Goal: Find specific page/section: Find specific page/section

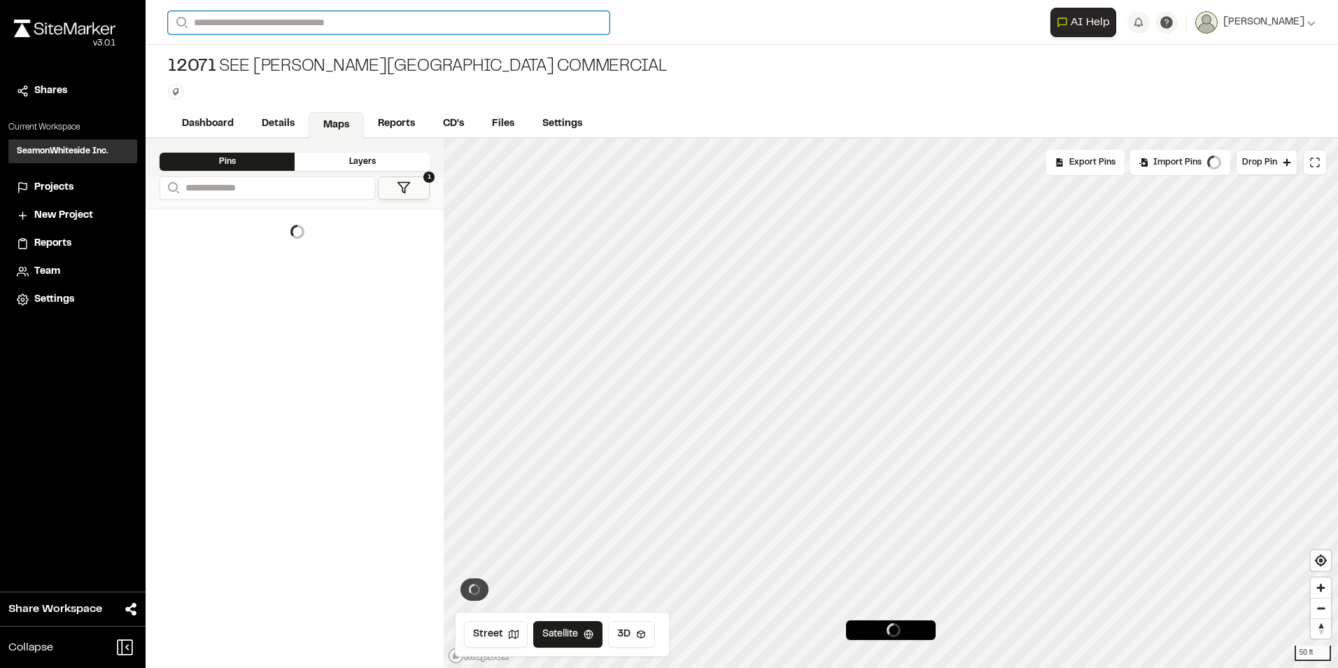
click at [338, 24] on input "Search" at bounding box center [389, 22] width 442 height 23
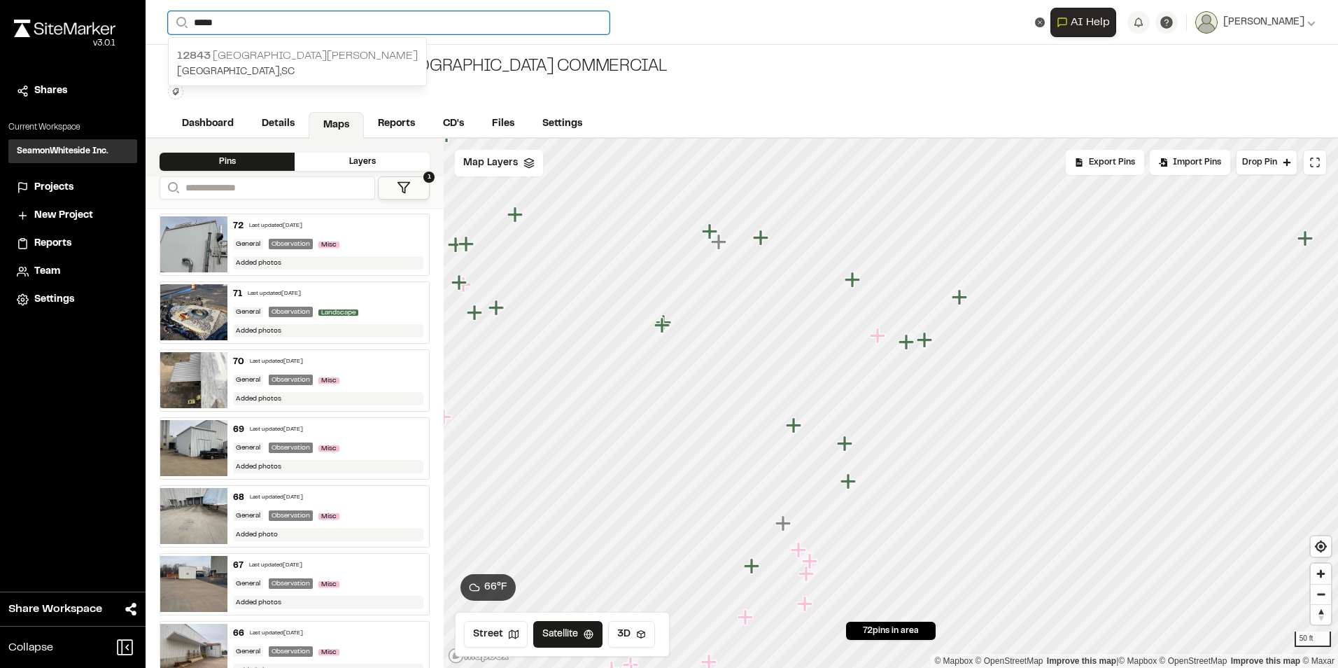
type input "*****"
click at [298, 54] on p "[STREET_ADDRESS][PERSON_NAME]" at bounding box center [297, 56] width 241 height 17
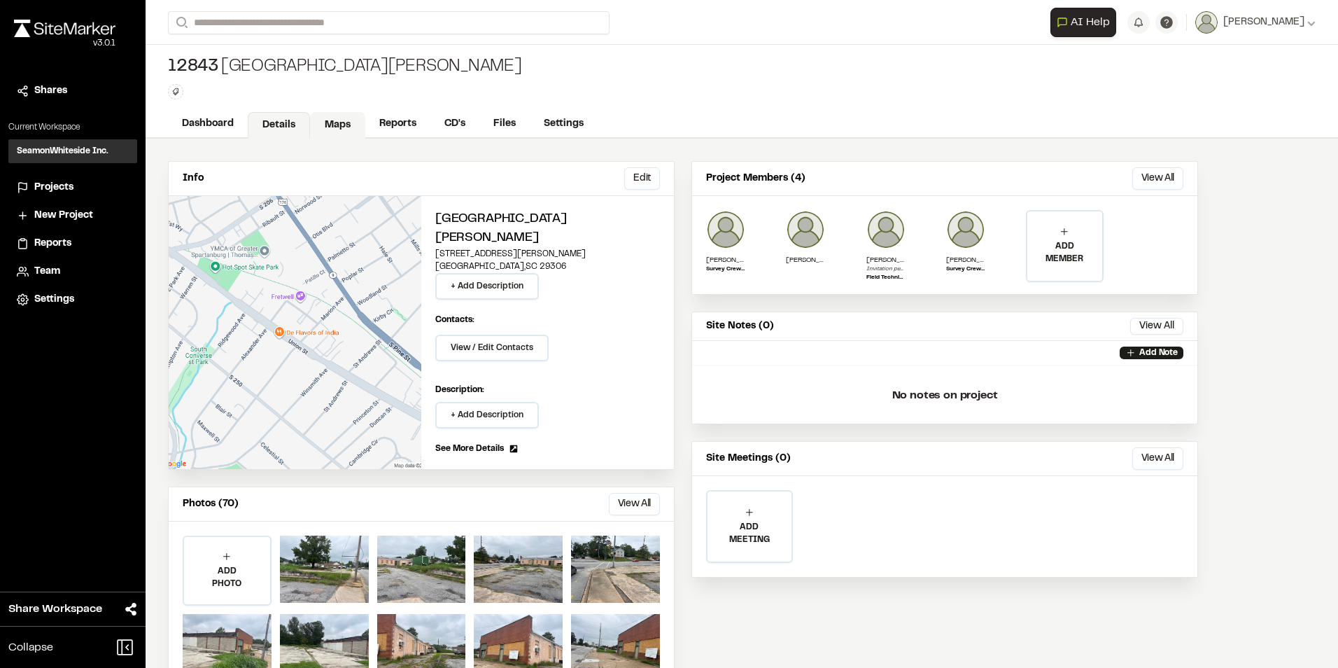
click at [342, 124] on link "Maps" at bounding box center [337, 125] width 55 height 27
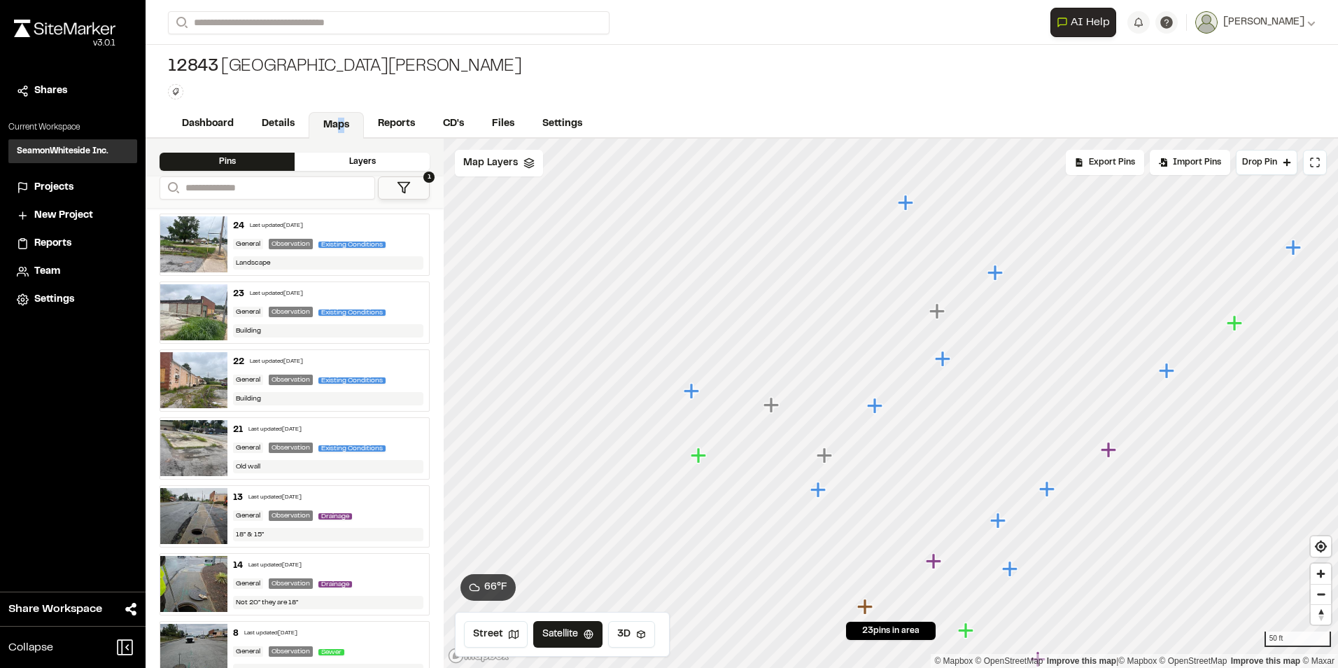
click at [688, 391] on icon "Map marker" at bounding box center [691, 390] width 15 height 15
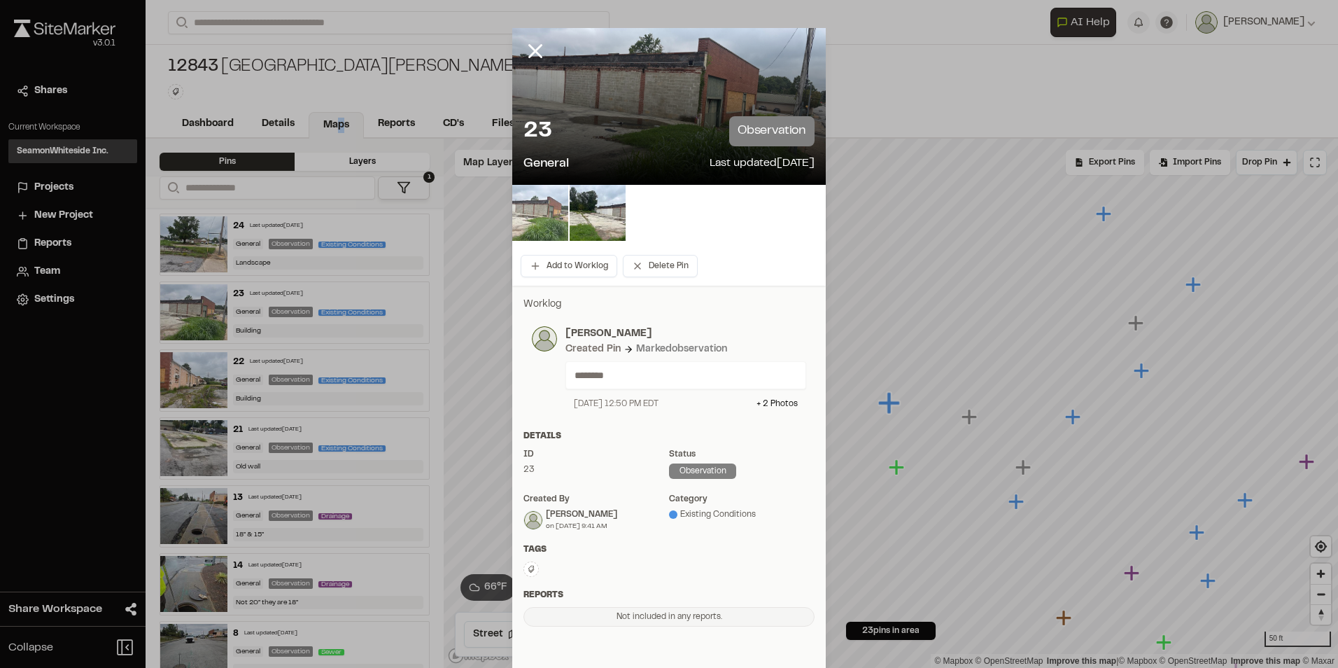
click at [549, 215] on img at bounding box center [540, 213] width 56 height 56
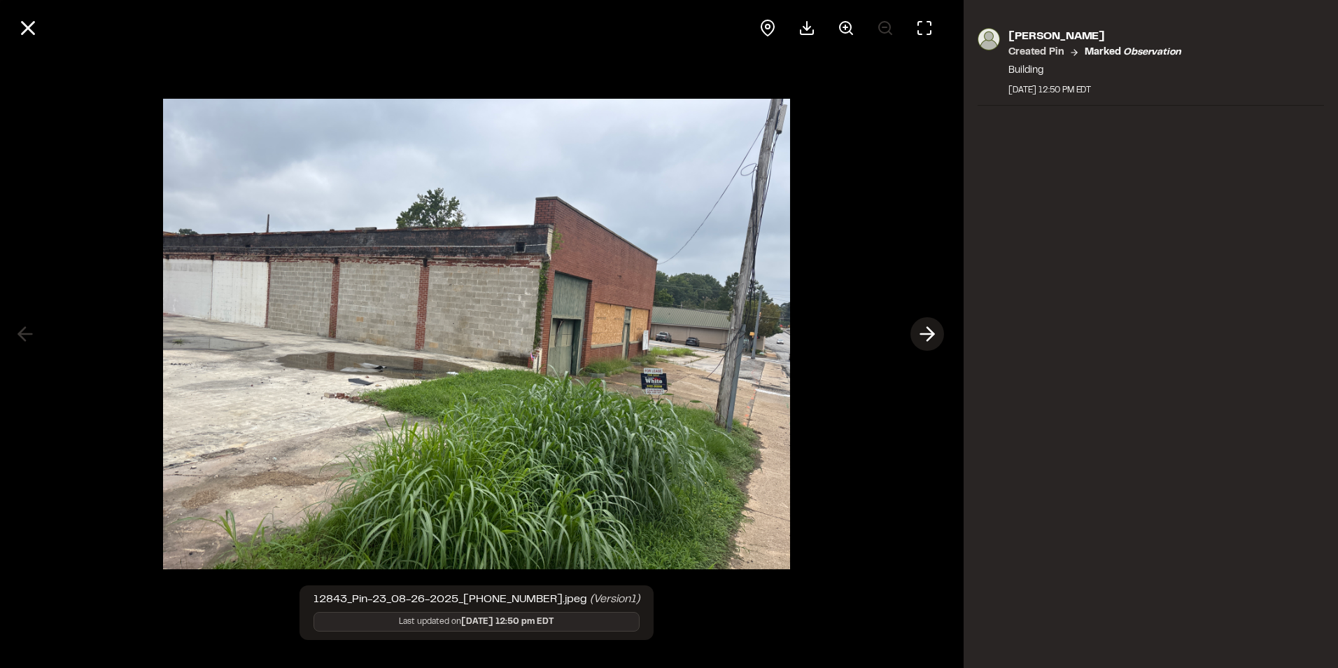
click at [920, 335] on icon at bounding box center [927, 334] width 22 height 24
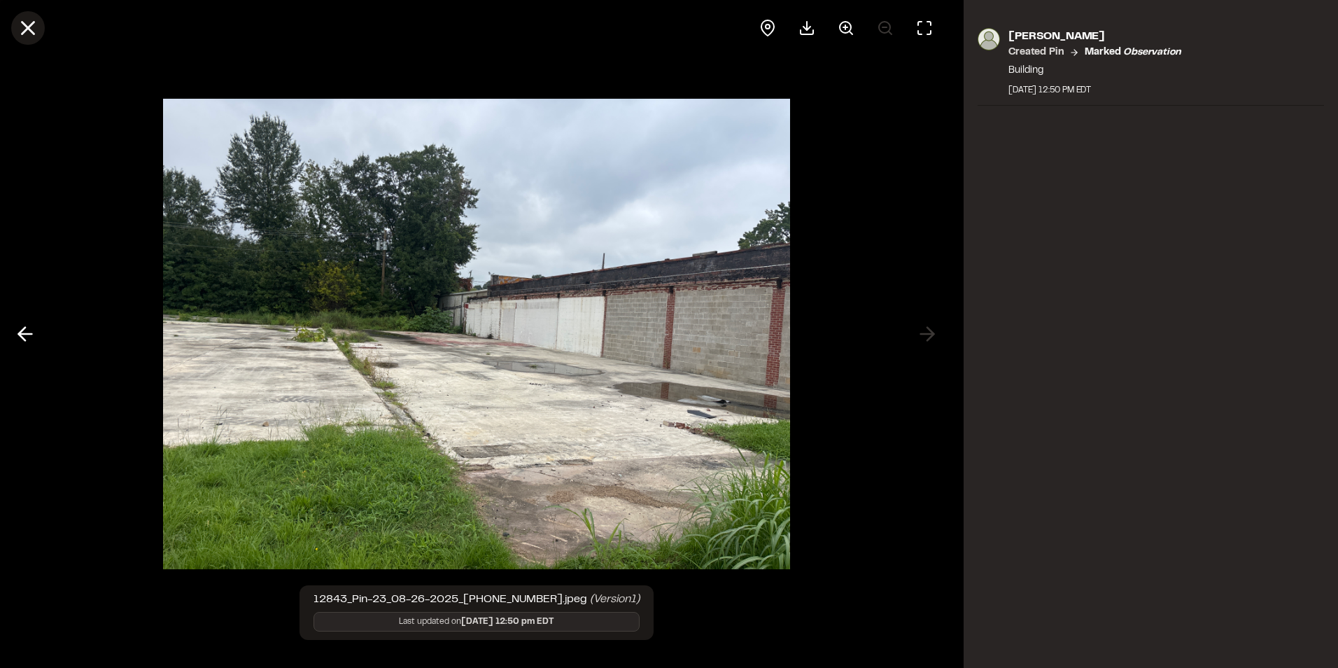
click at [36, 31] on icon at bounding box center [28, 28] width 24 height 24
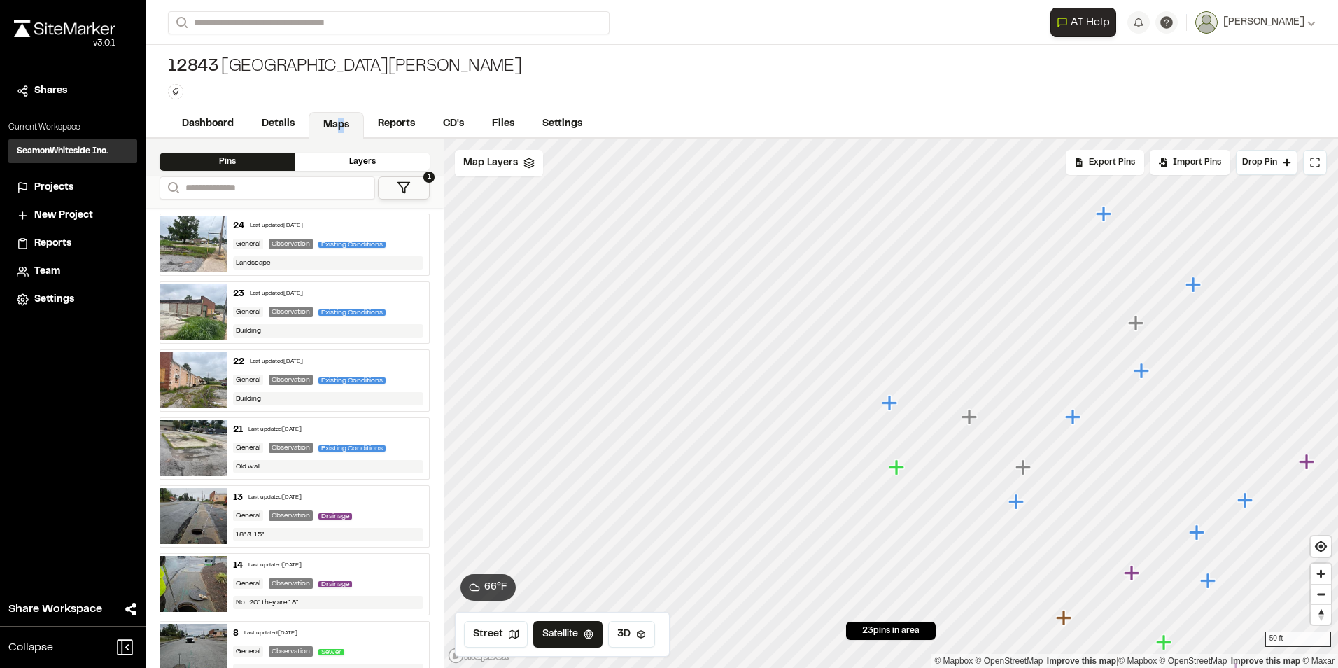
click at [899, 474] on icon "Map marker" at bounding box center [898, 467] width 18 height 18
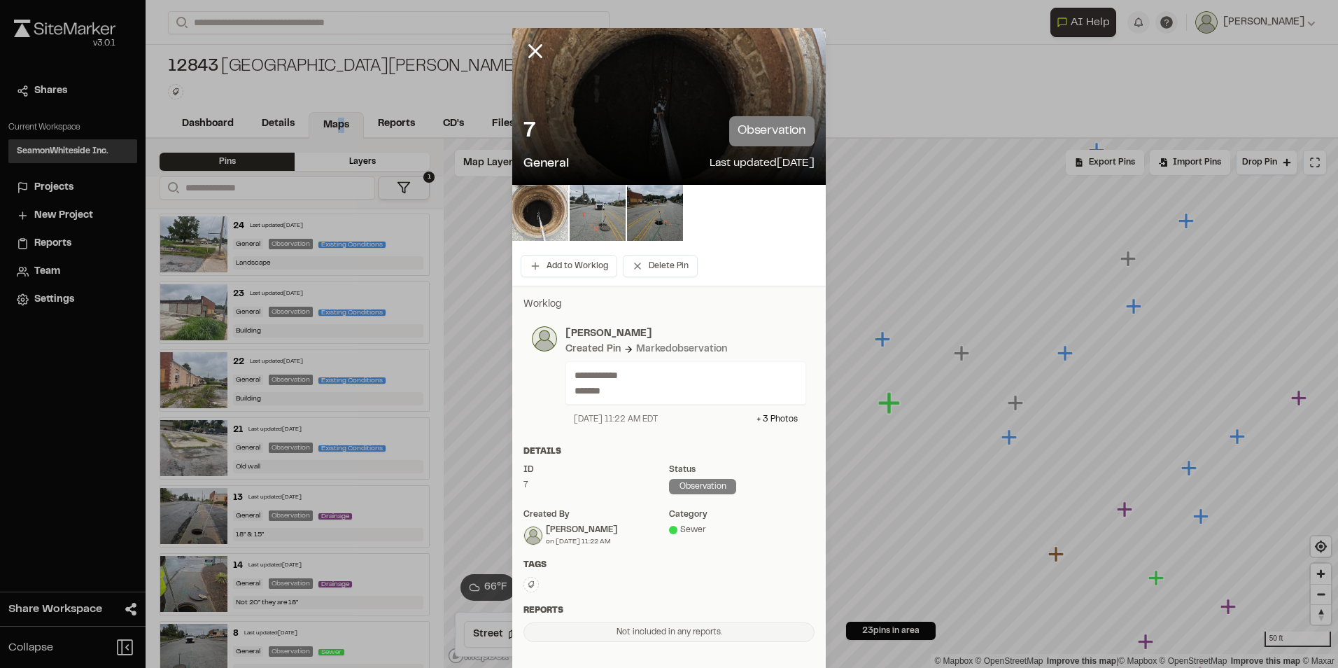
click at [596, 227] on img at bounding box center [598, 213] width 56 height 56
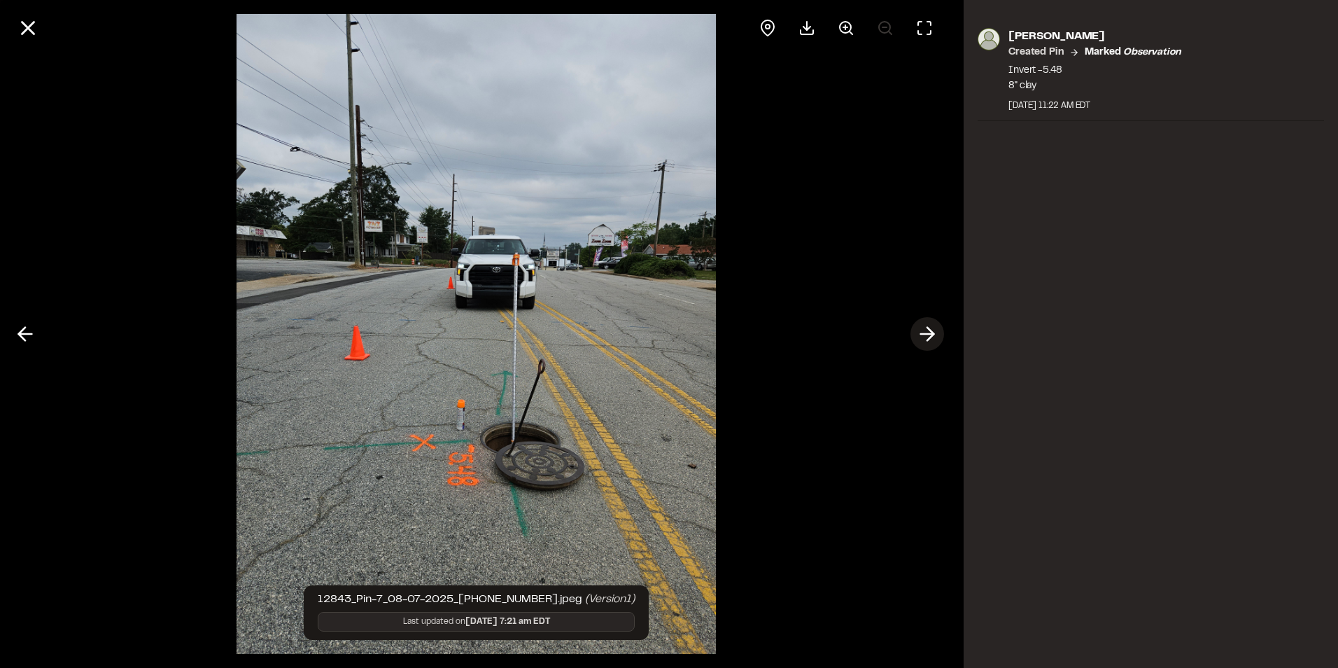
click at [927, 334] on line at bounding box center [927, 334] width 13 height 0
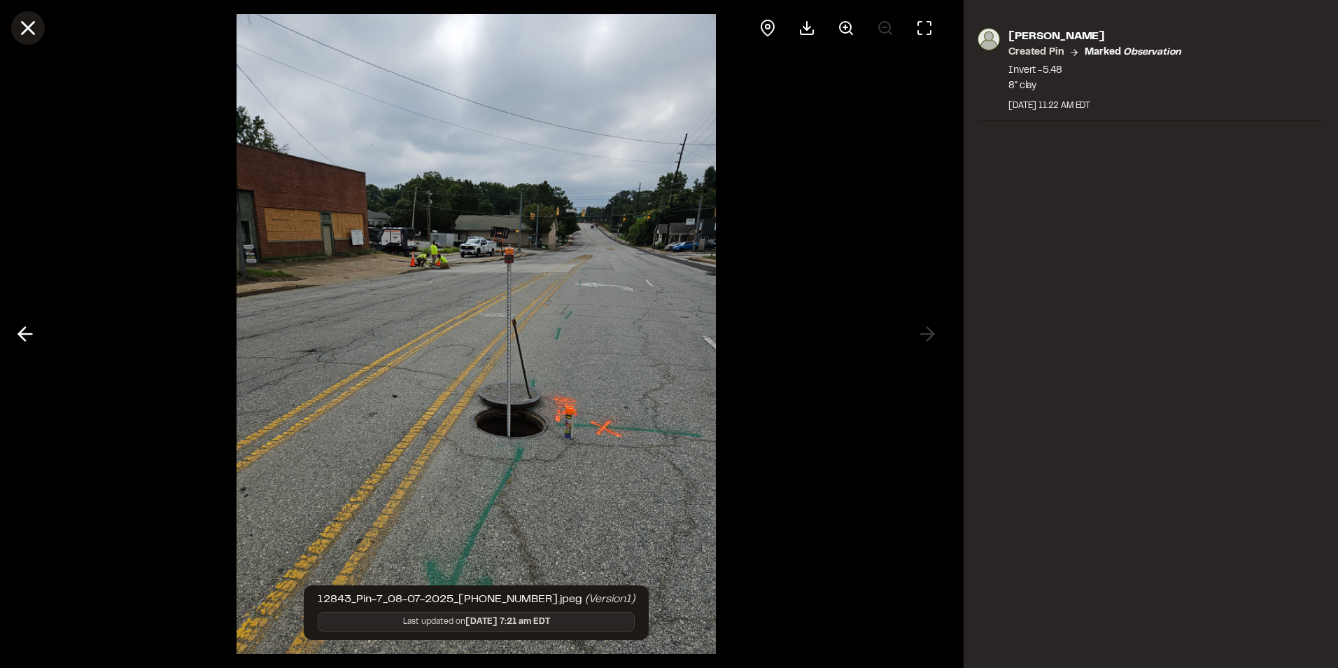
click at [34, 32] on line at bounding box center [28, 28] width 12 height 12
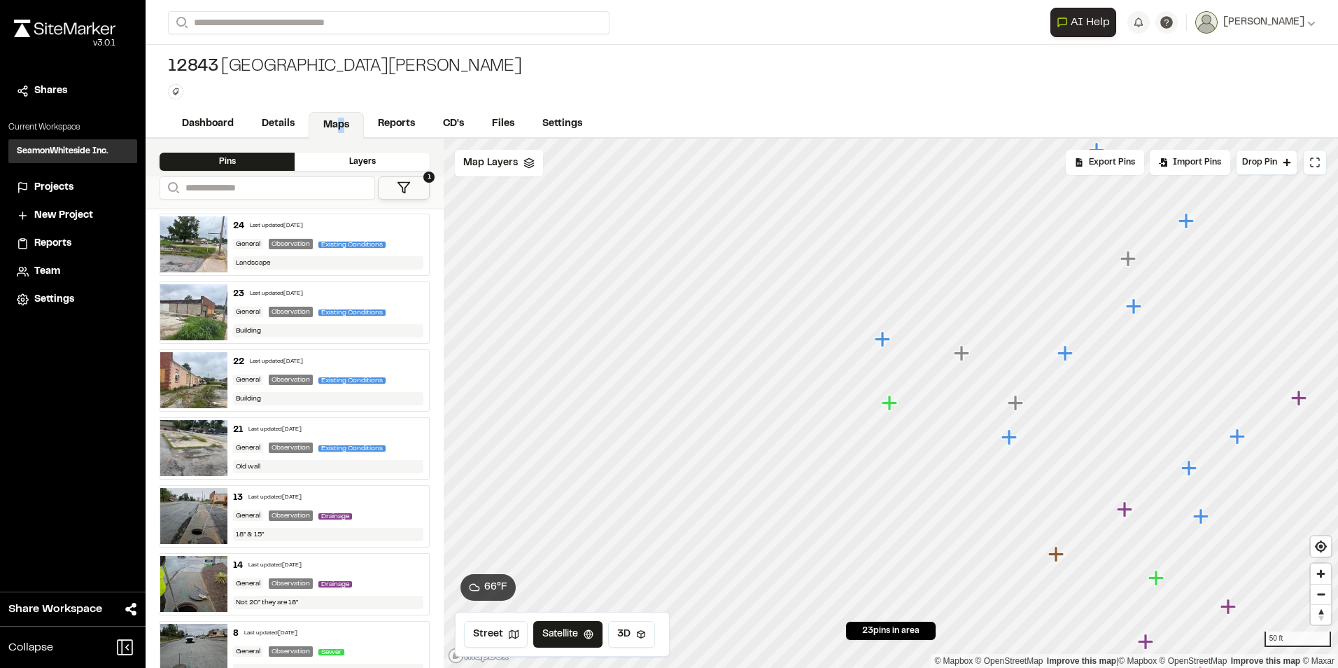
click at [960, 350] on icon "Map marker" at bounding box center [961, 352] width 15 height 15
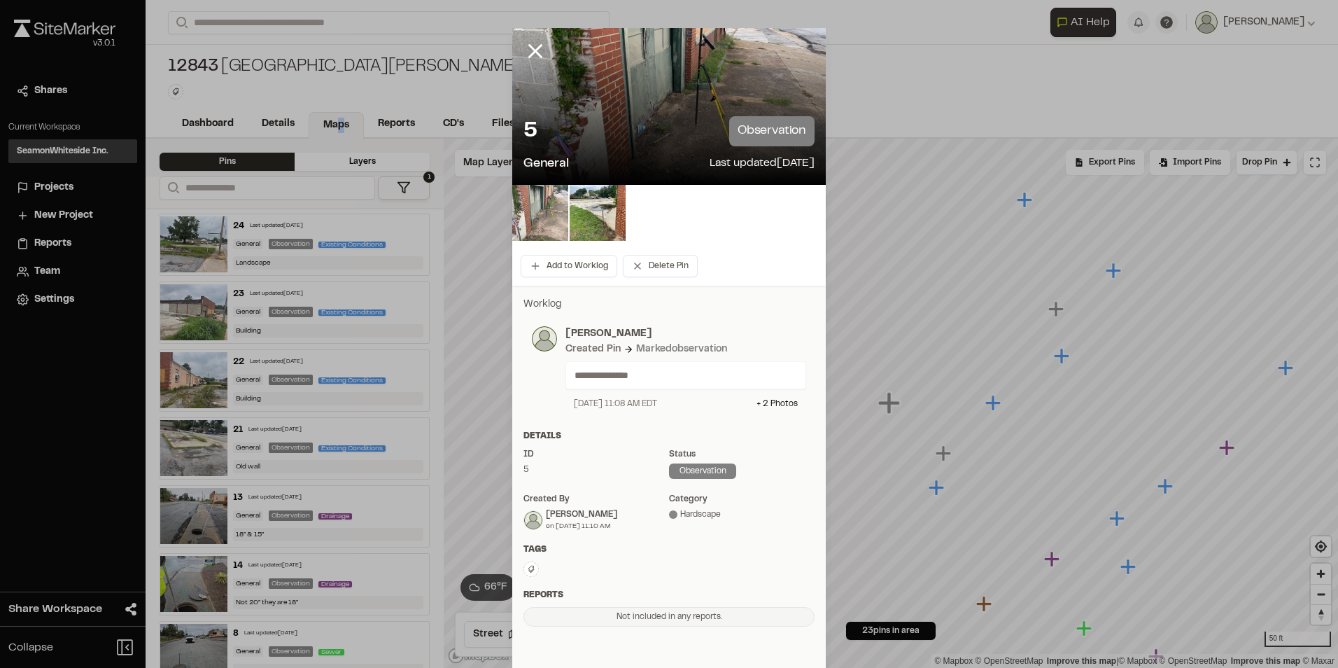
click at [540, 214] on img at bounding box center [540, 213] width 56 height 56
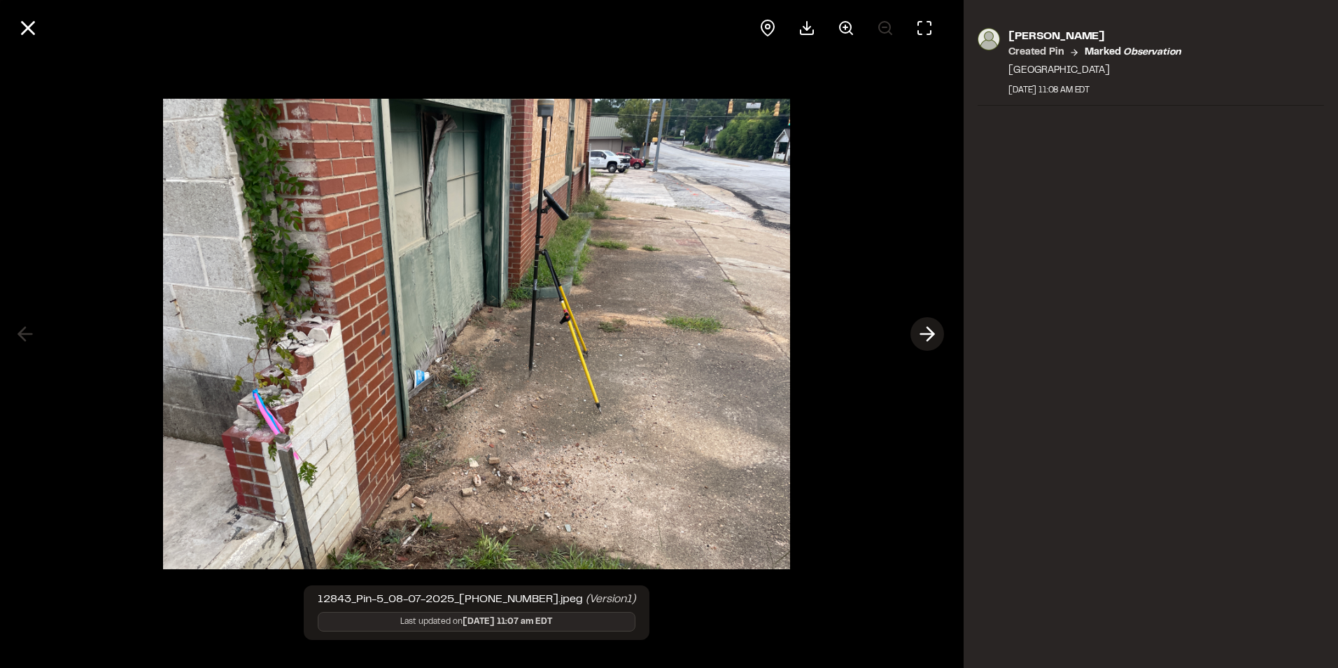
click at [922, 334] on line at bounding box center [927, 334] width 13 height 0
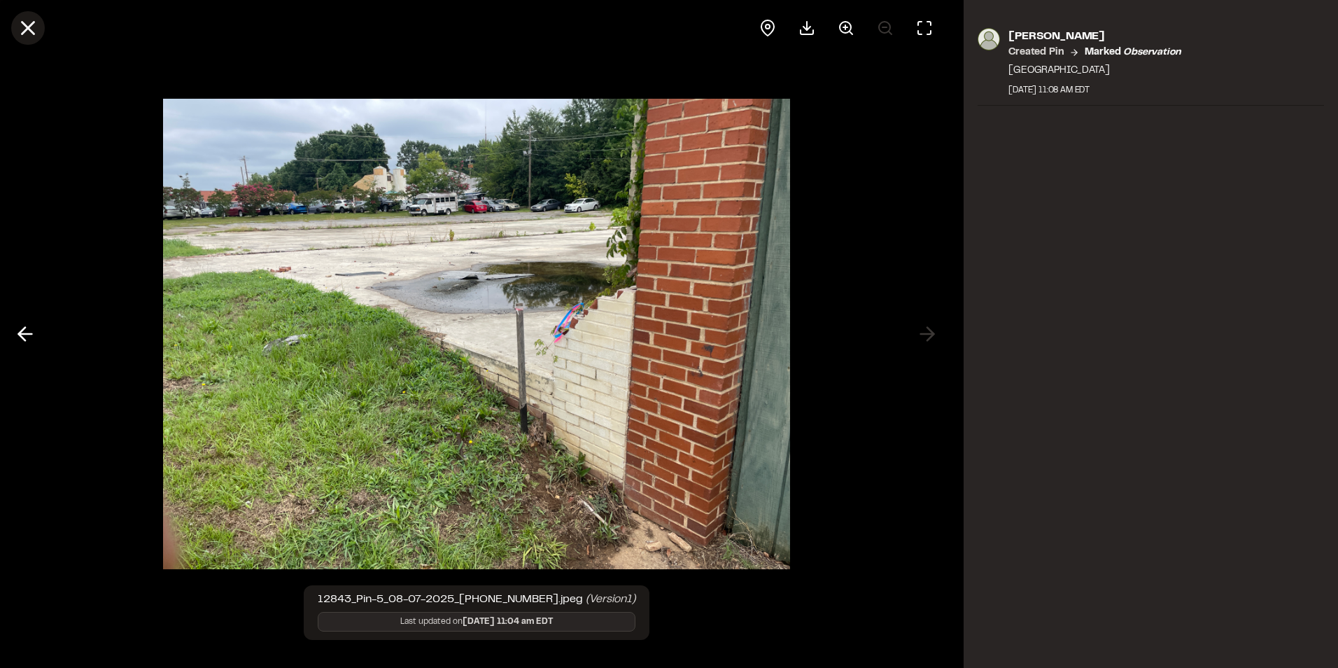
click at [29, 29] on line at bounding box center [28, 28] width 12 height 12
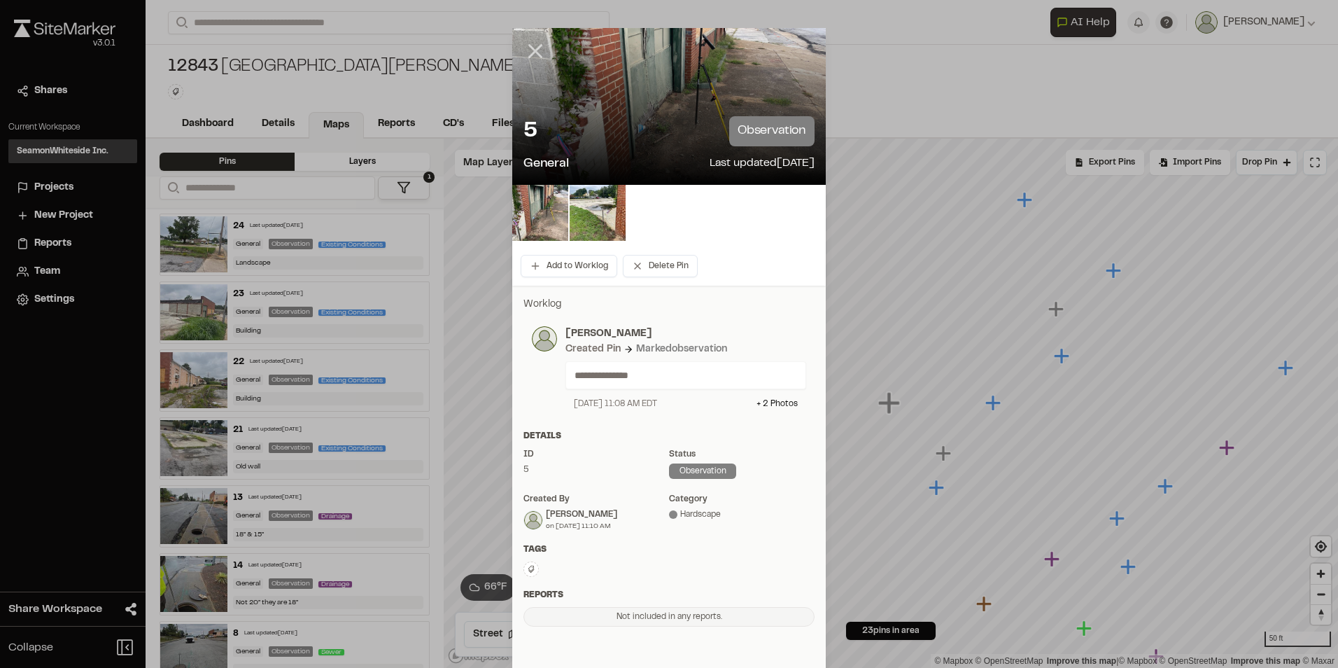
click at [528, 51] on icon at bounding box center [536, 51] width 24 height 24
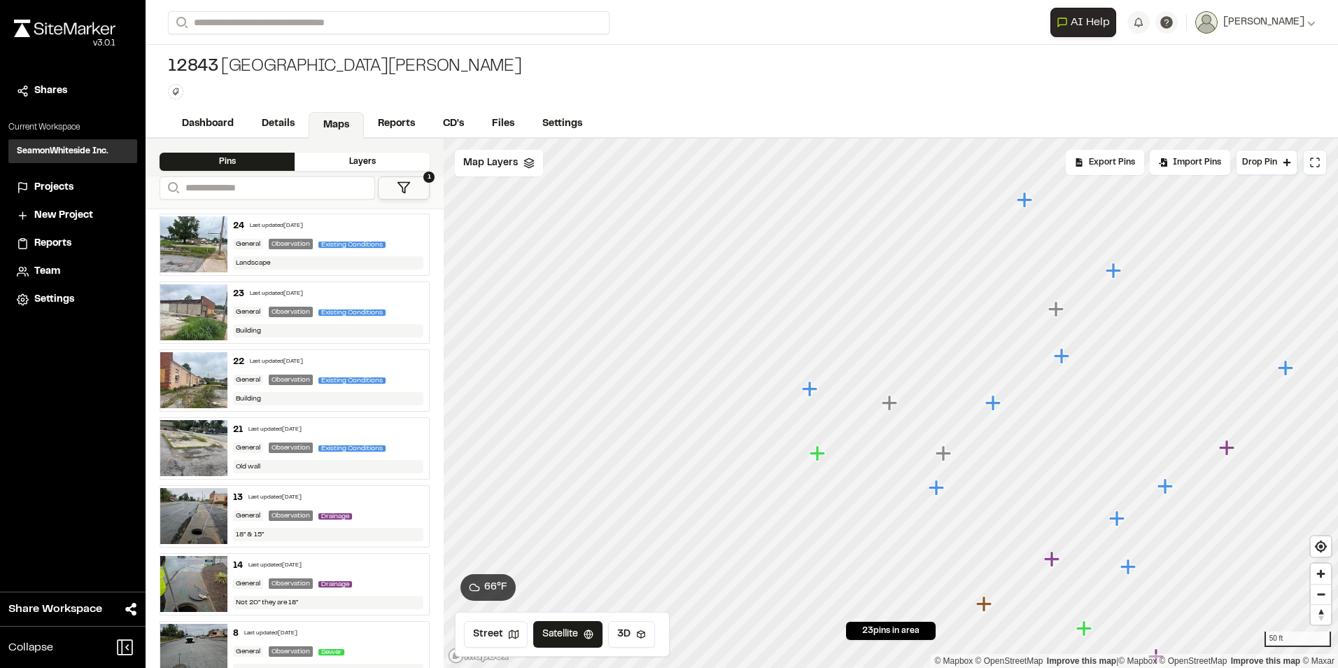
click at [944, 453] on icon "Map marker" at bounding box center [943, 452] width 15 height 15
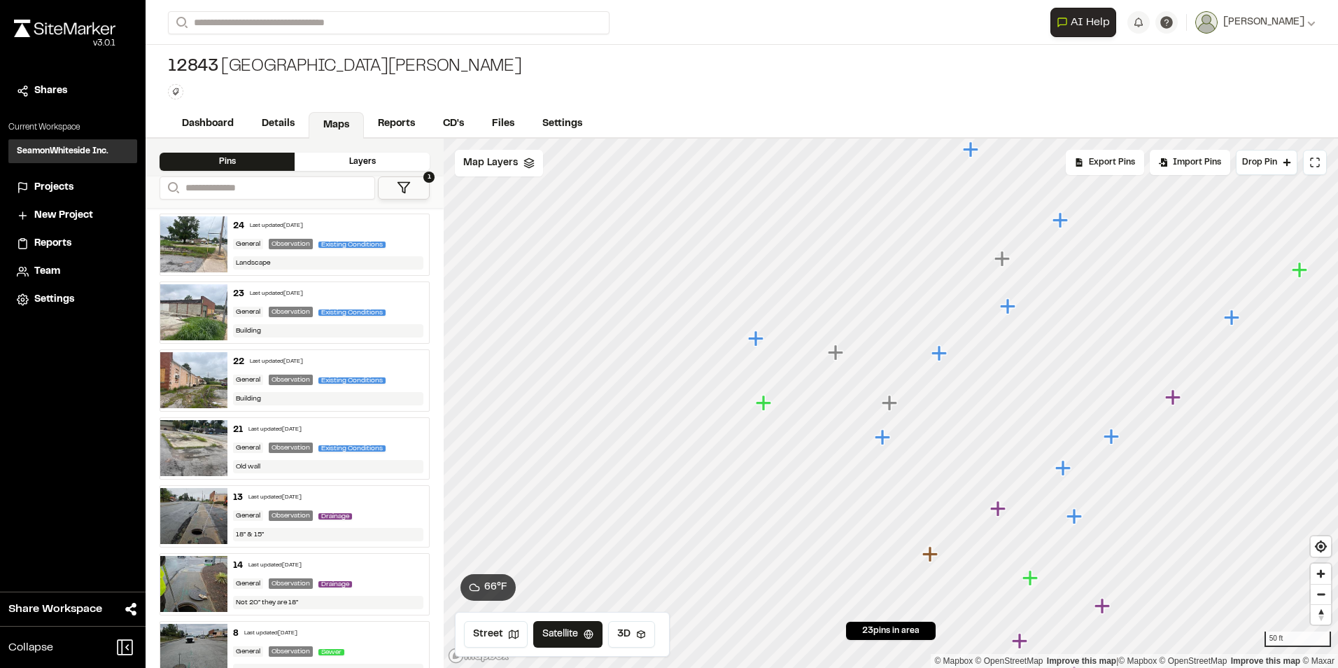
click at [882, 440] on icon "Map marker" at bounding box center [882, 436] width 15 height 15
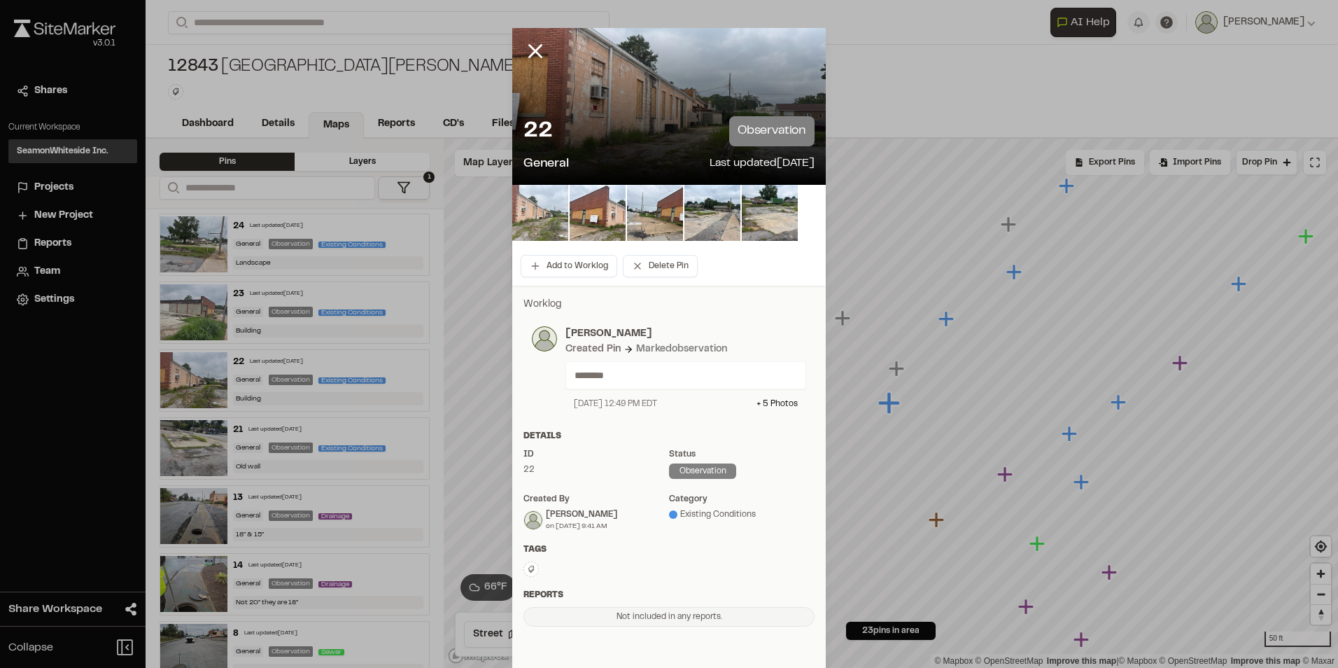
click at [534, 210] on img at bounding box center [540, 213] width 56 height 56
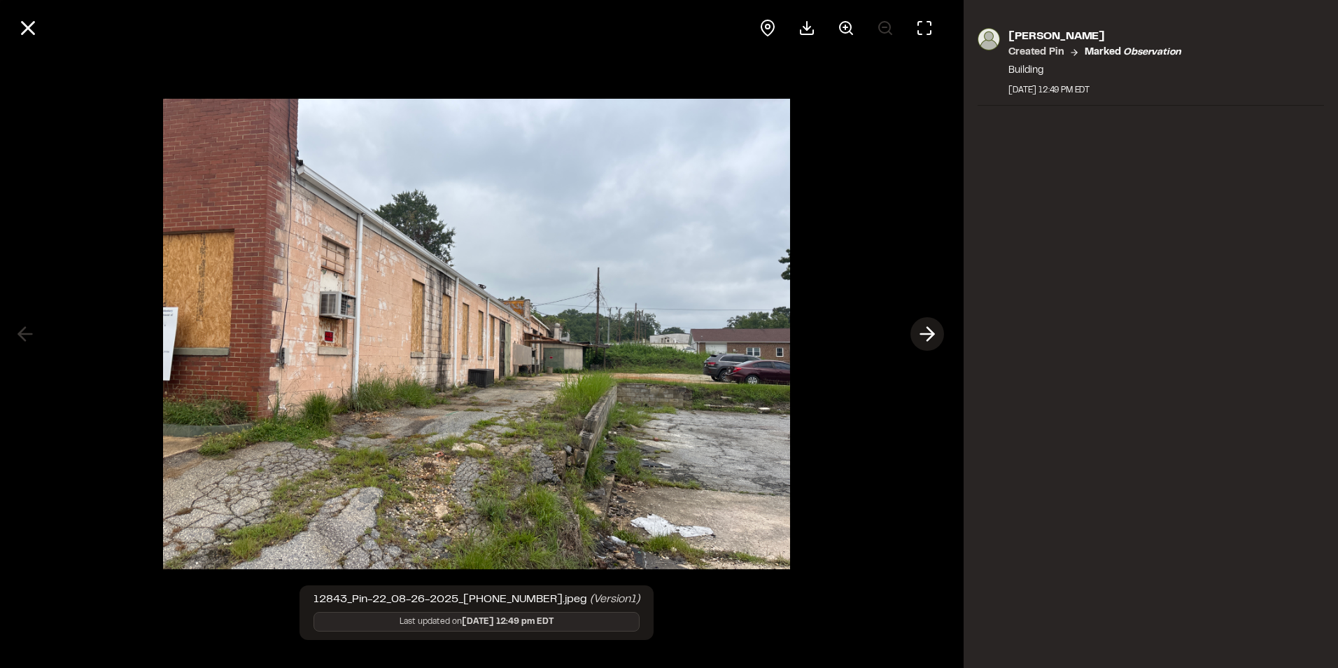
click at [920, 339] on icon at bounding box center [927, 334] width 22 height 24
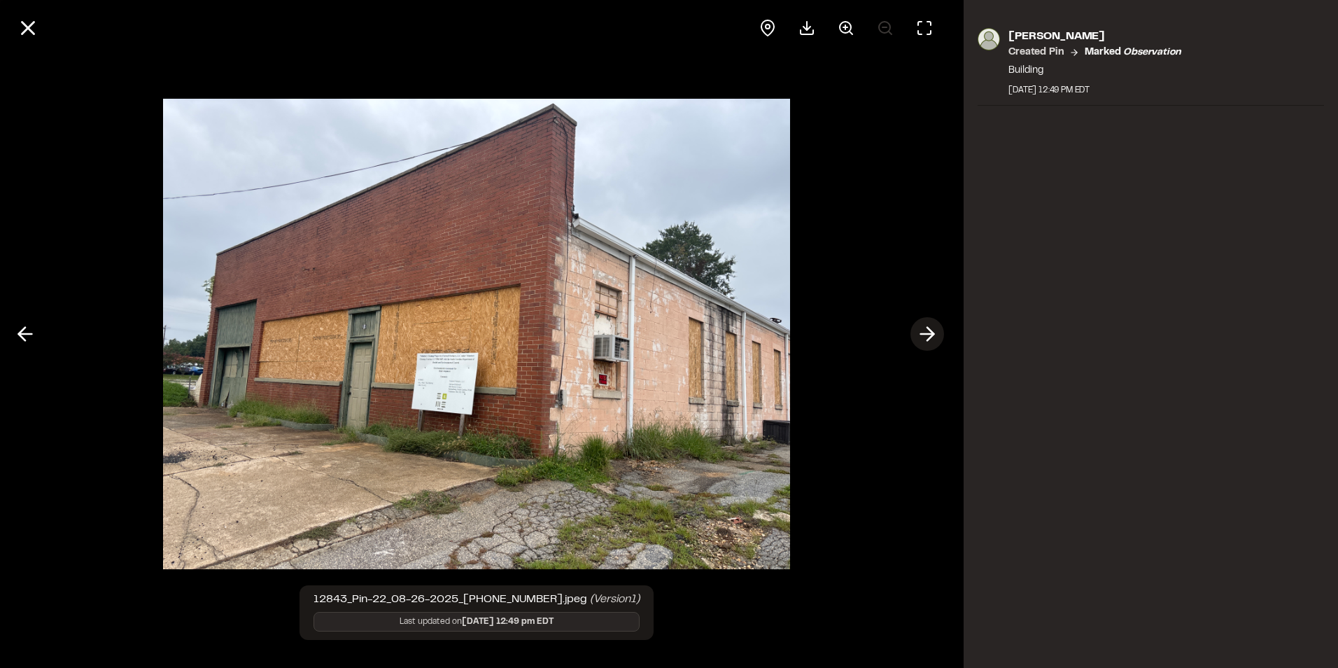
click at [920, 339] on icon at bounding box center [927, 334] width 22 height 24
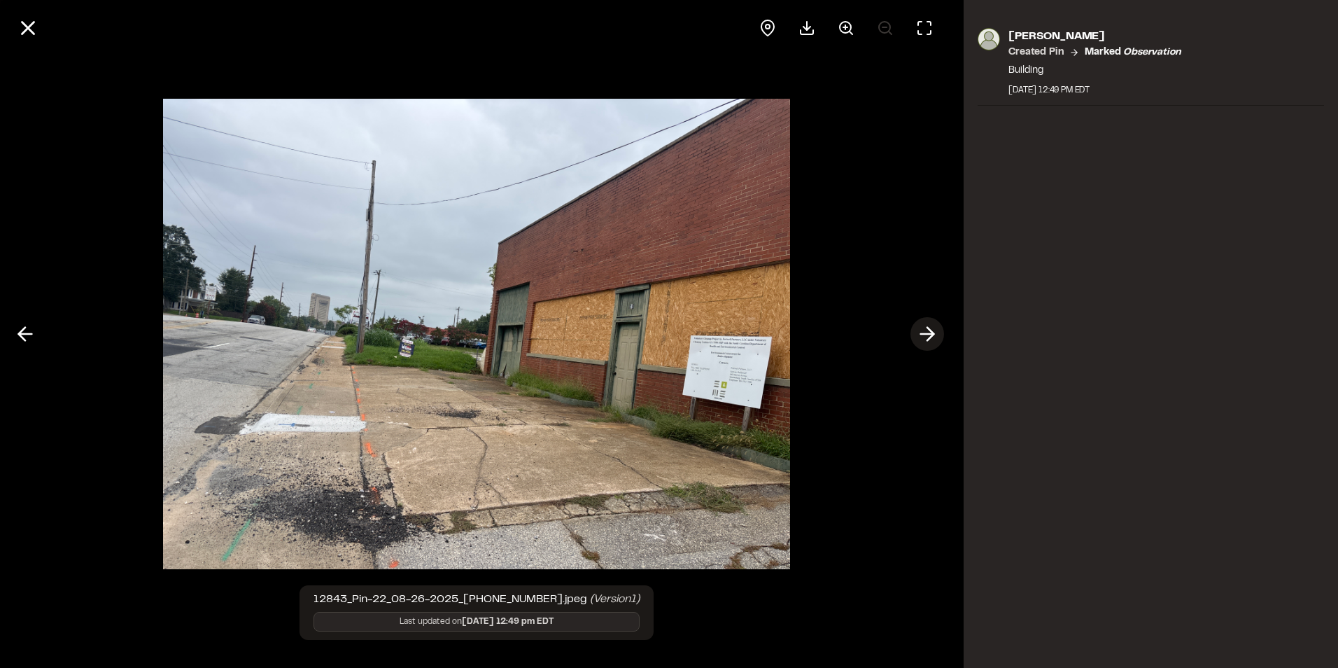
click at [920, 339] on icon at bounding box center [927, 334] width 22 height 24
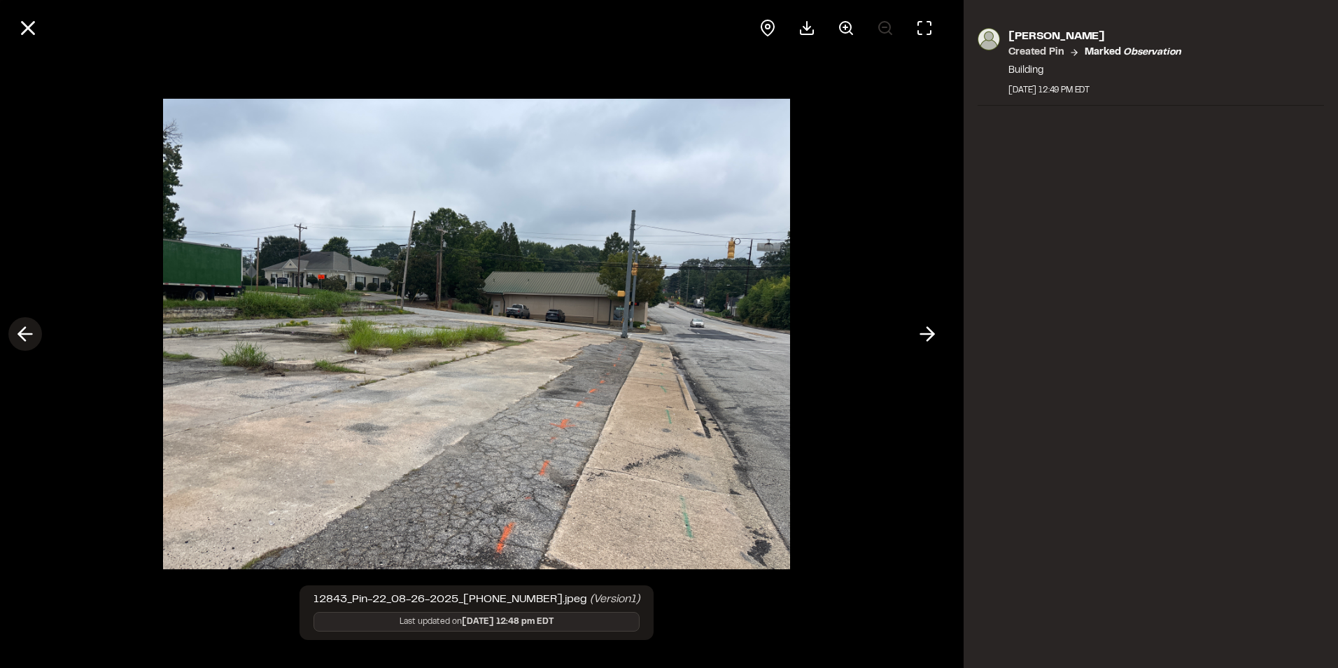
click at [28, 334] on line at bounding box center [25, 334] width 13 height 0
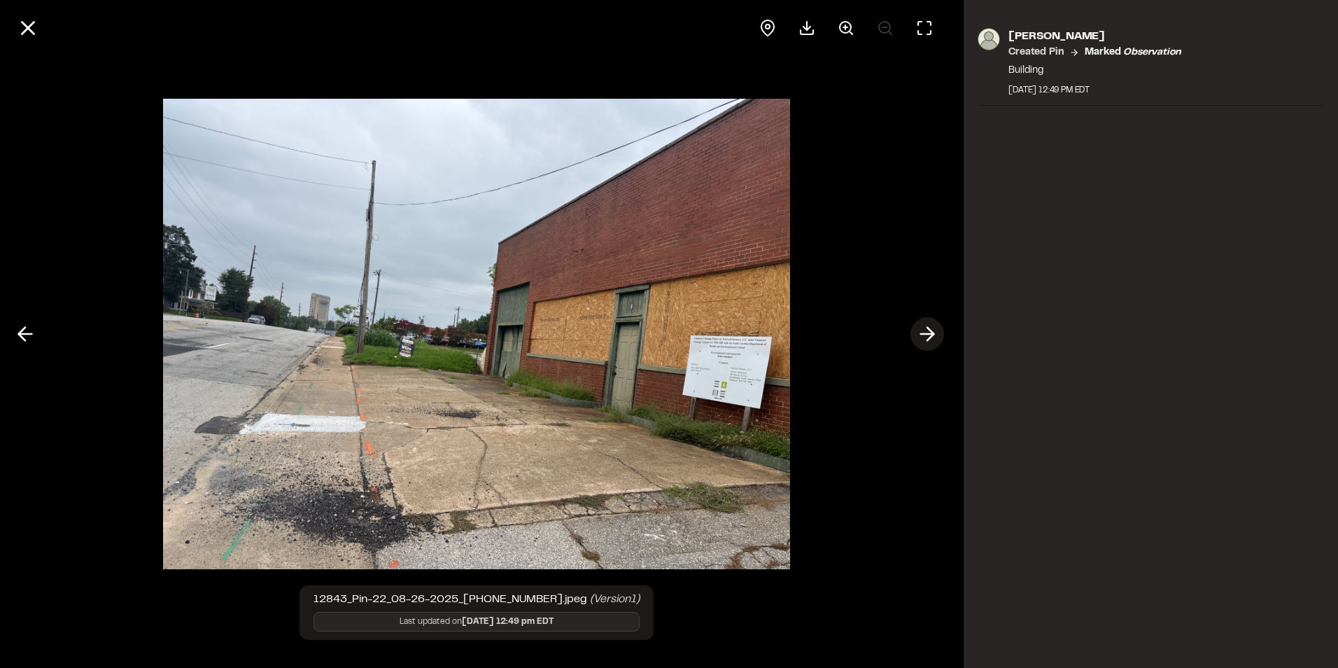
click at [927, 332] on icon at bounding box center [927, 334] width 22 height 24
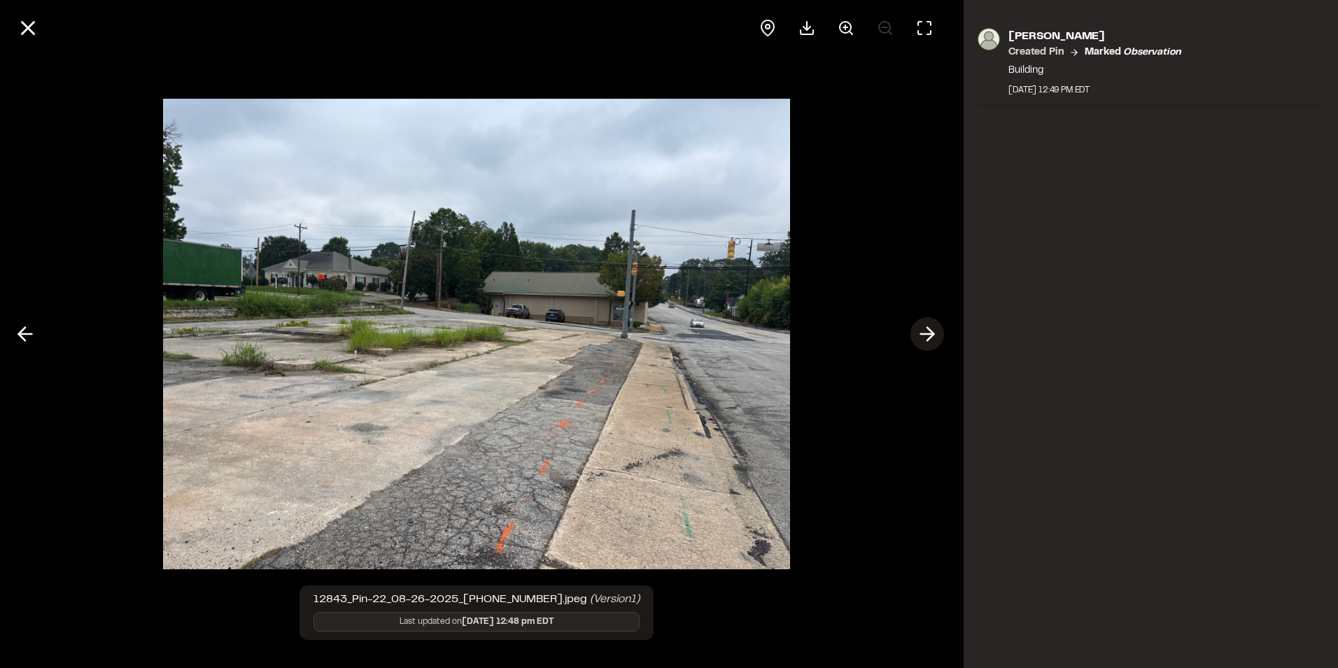
click at [926, 332] on icon at bounding box center [927, 334] width 22 height 24
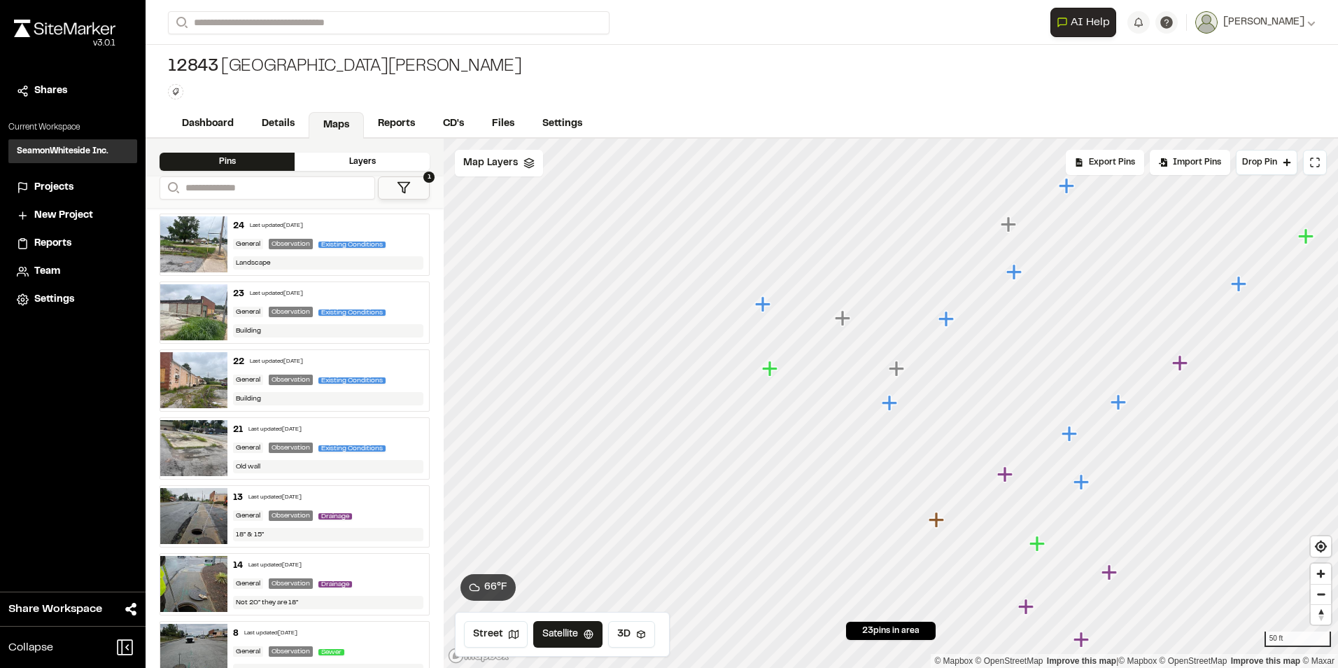
click at [942, 523] on icon "Map marker" at bounding box center [938, 520] width 18 height 18
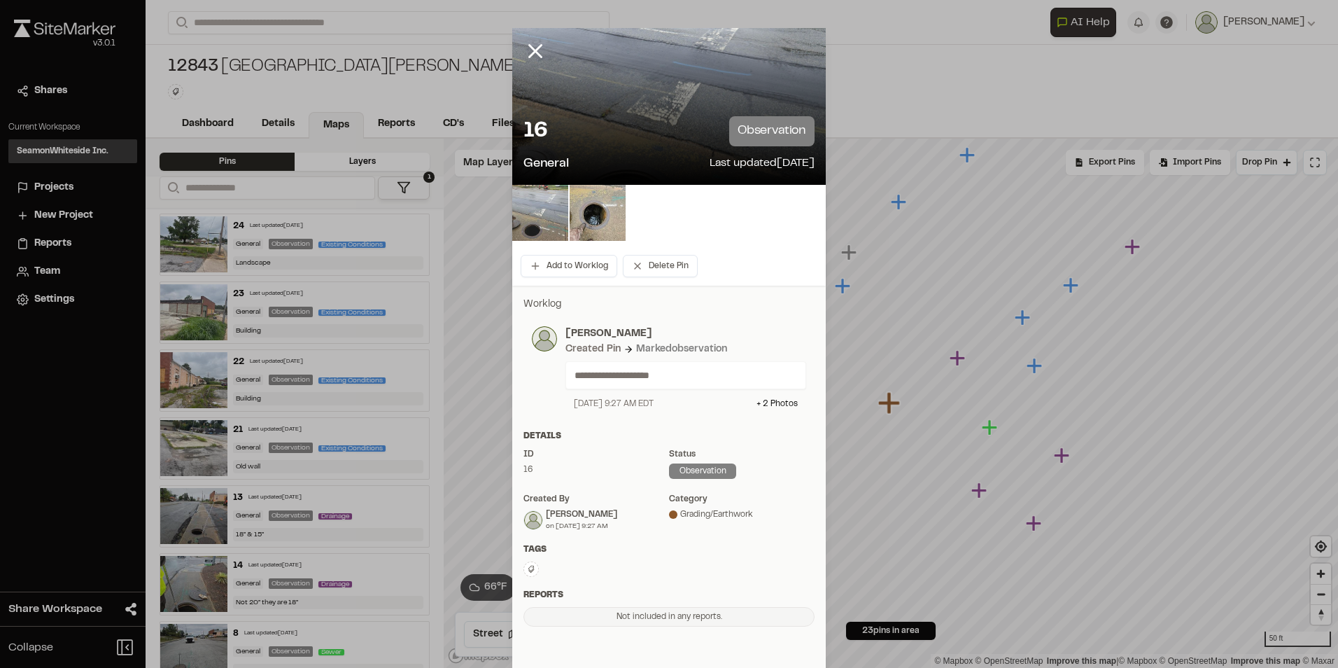
click at [556, 224] on img at bounding box center [540, 213] width 56 height 56
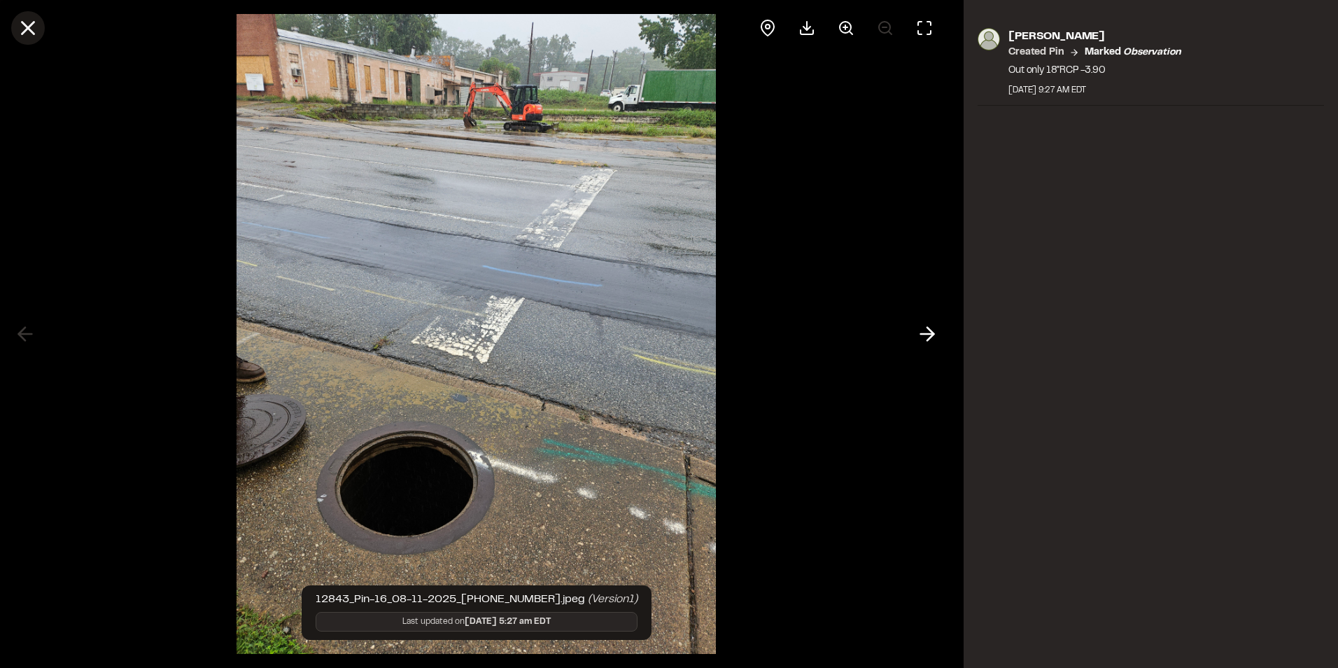
click at [22, 27] on icon at bounding box center [28, 28] width 24 height 24
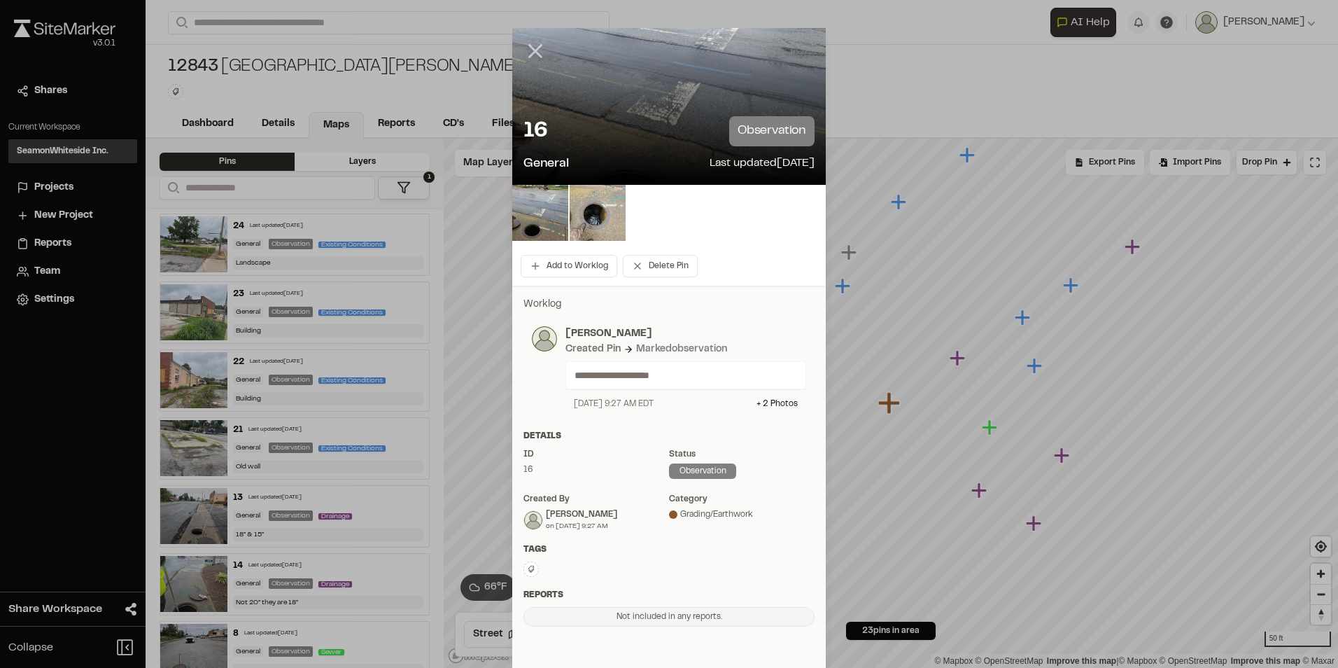
click at [530, 47] on line at bounding box center [536, 51] width 12 height 12
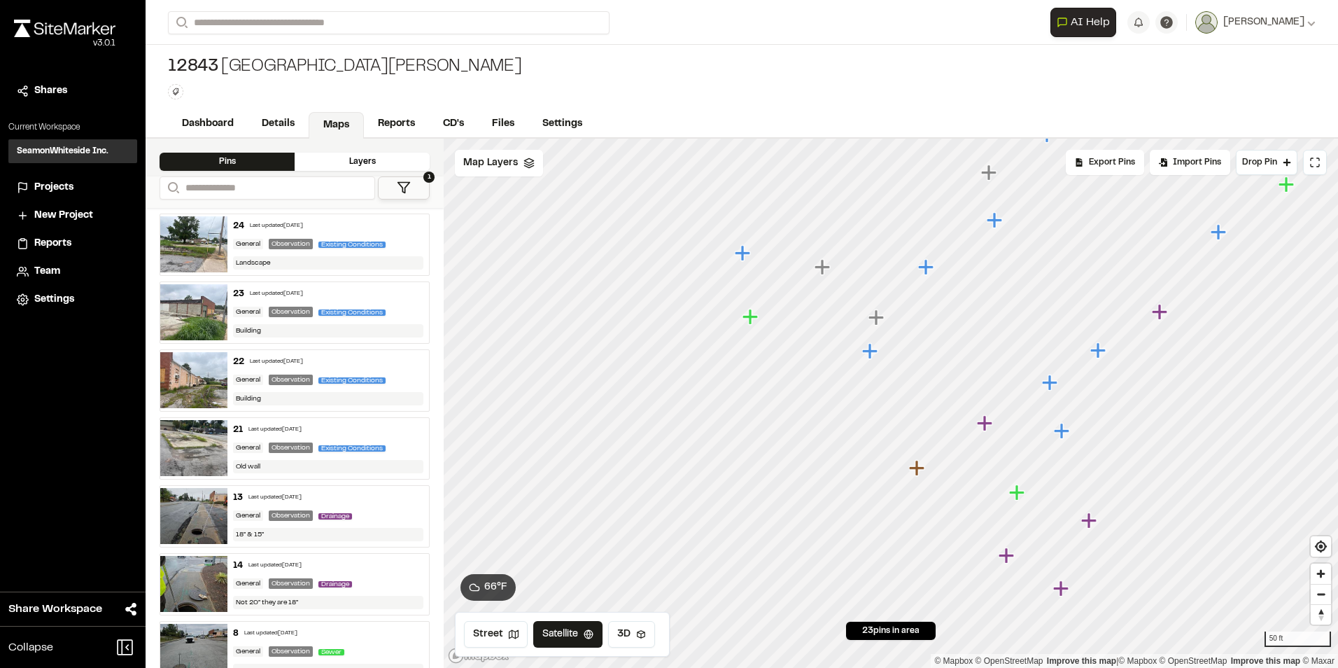
click at [869, 354] on icon "Map marker" at bounding box center [869, 350] width 15 height 15
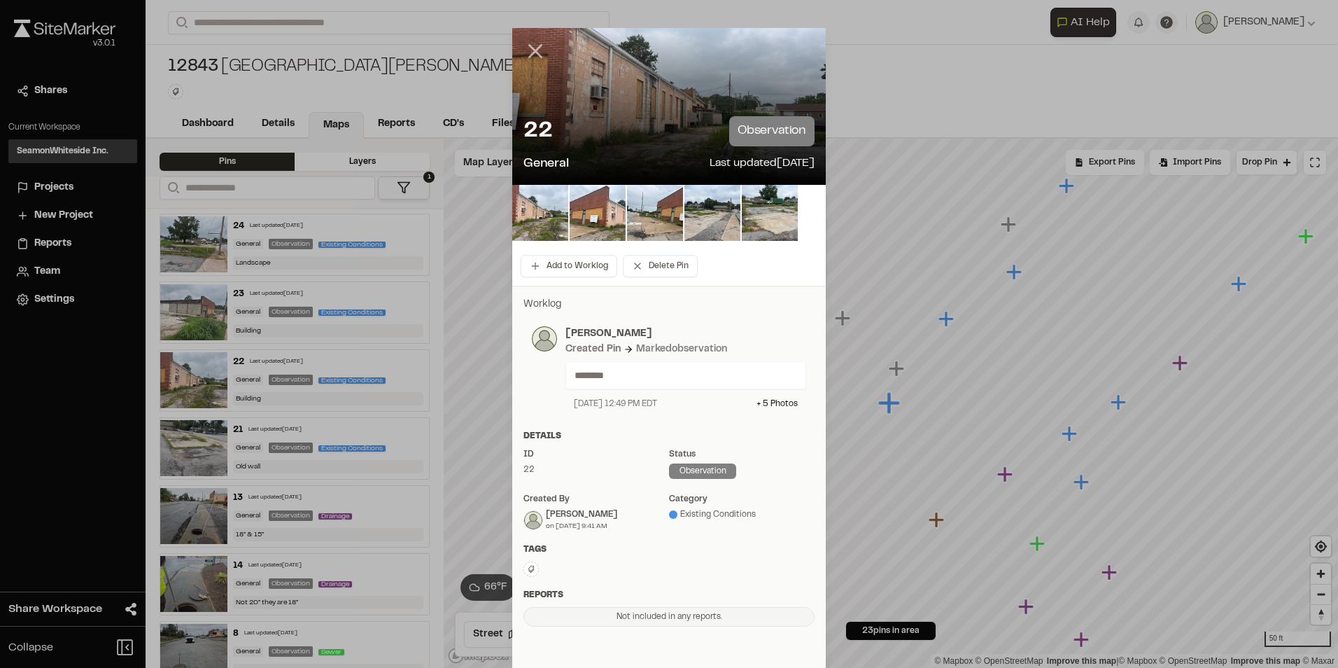
click at [535, 48] on icon at bounding box center [536, 51] width 24 height 24
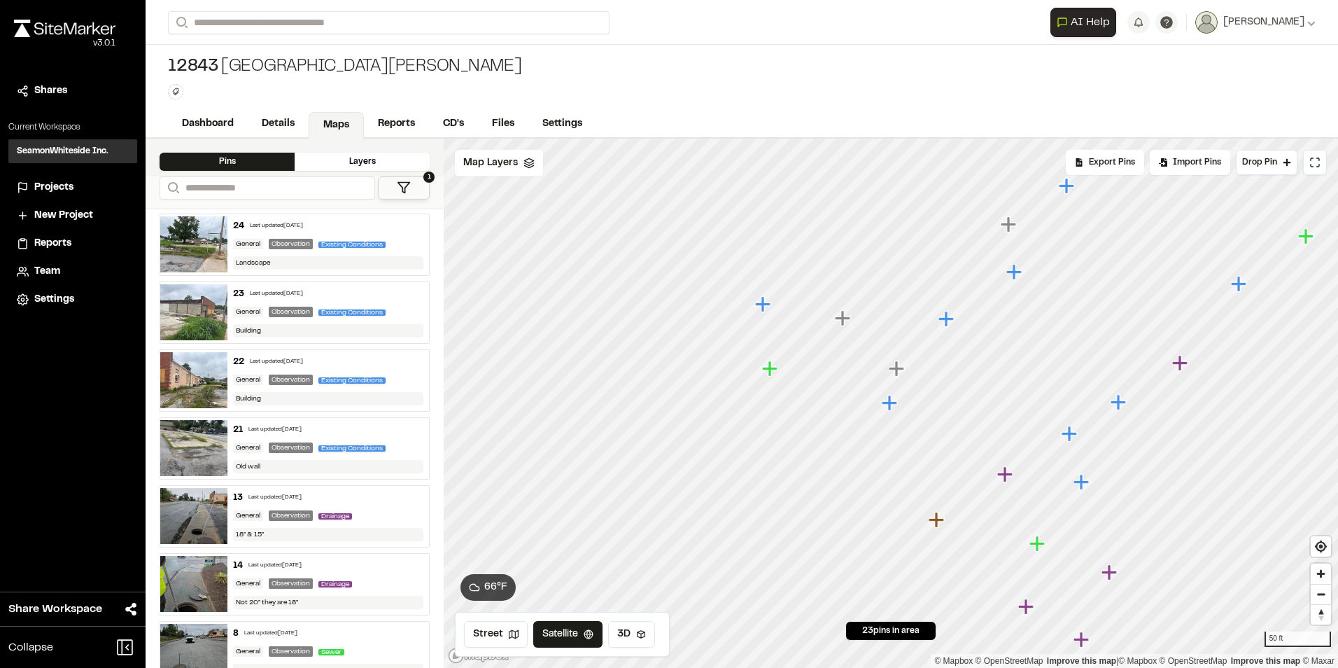
click at [934, 522] on icon "Map marker" at bounding box center [936, 519] width 15 height 15
